Goal: Information Seeking & Learning: Learn about a topic

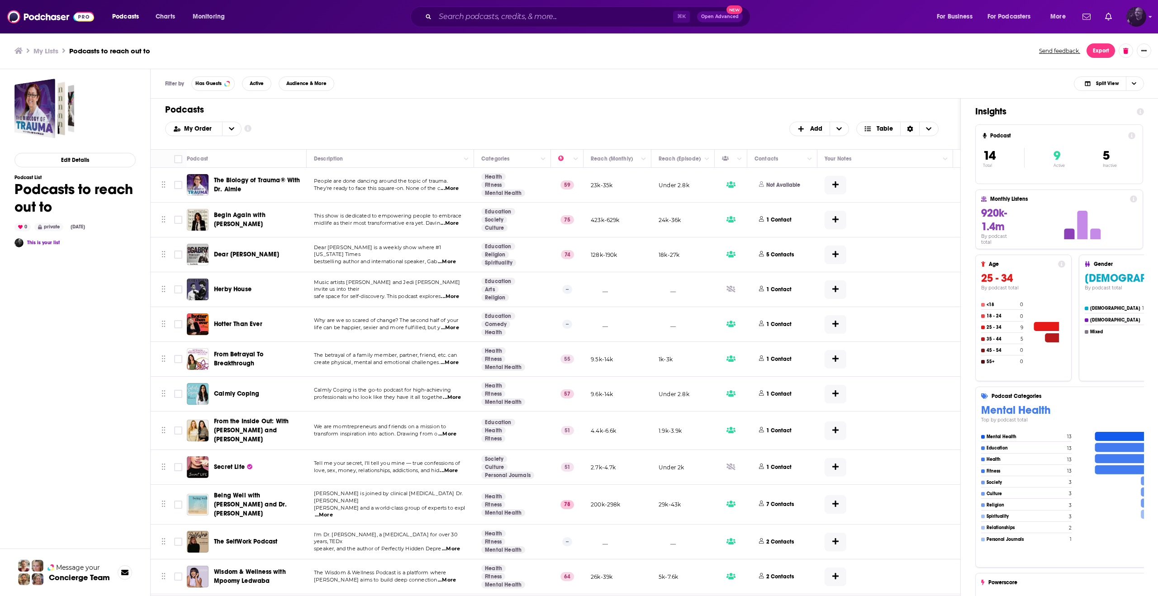
click at [1142, 17] on img "Logged in as greg30296" at bounding box center [1137, 17] width 20 height 20
click at [475, 19] on input "Search podcasts, credits, & more..." at bounding box center [554, 17] width 238 height 14
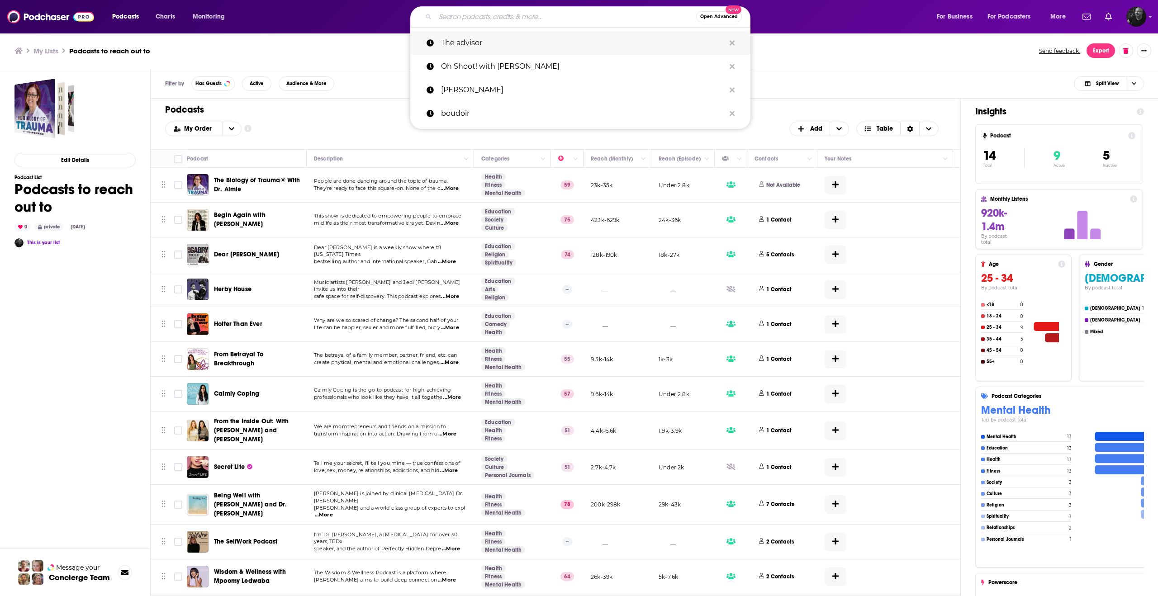
click at [472, 40] on p "The advisor" at bounding box center [583, 43] width 284 height 24
type input "The advisor"
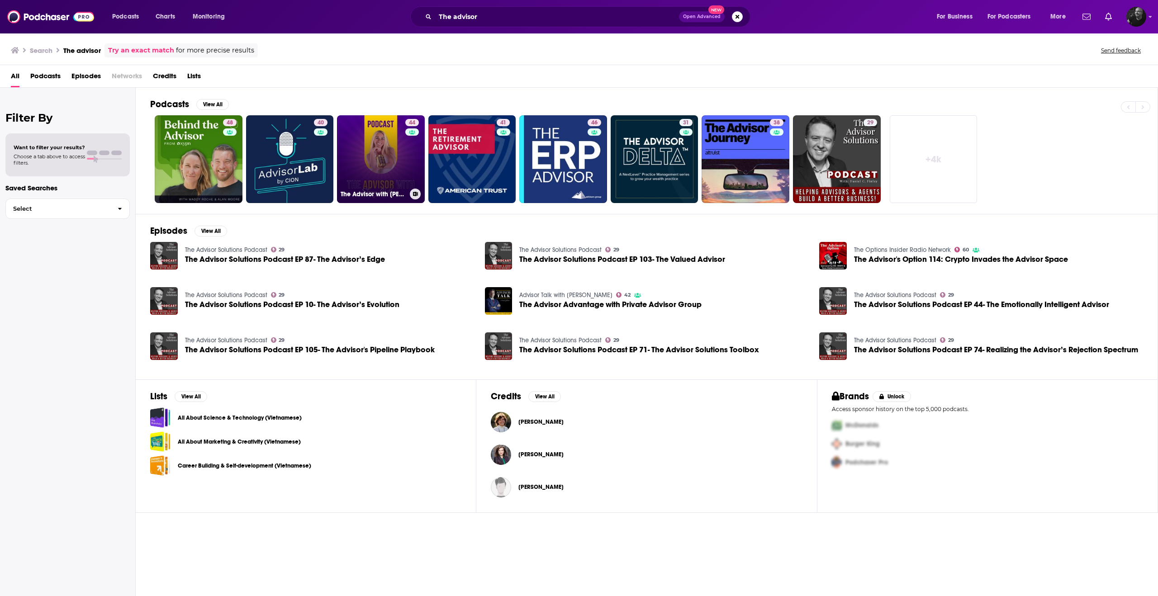
click at [376, 136] on link "44 The Advisor with [PERSON_NAME]" at bounding box center [381, 159] width 88 height 88
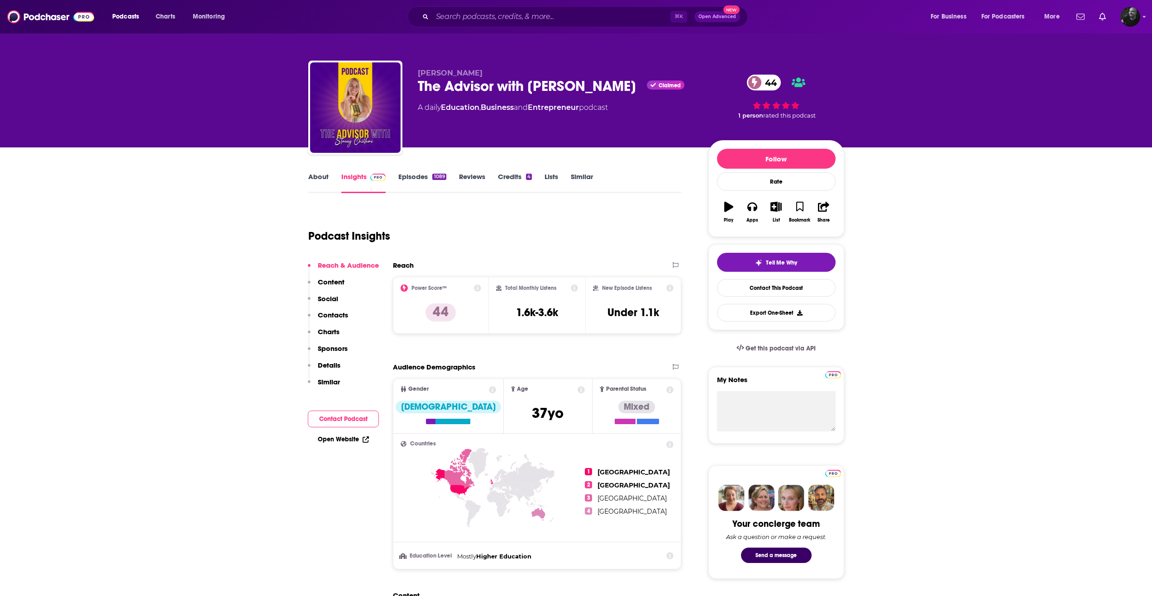
click at [477, 289] on icon at bounding box center [477, 288] width 7 height 7
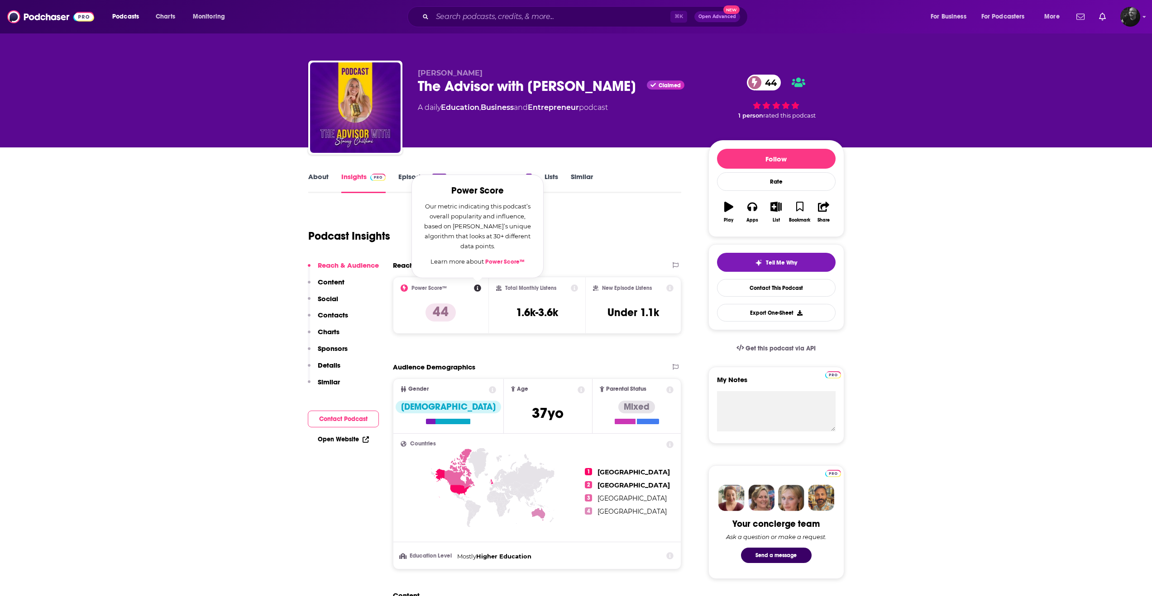
click at [477, 289] on icon at bounding box center [477, 288] width 7 height 7
click at [647, 253] on div "Podcast Insights" at bounding box center [491, 231] width 366 height 46
